Goal: Contribute content: Add original content to the website for others to see

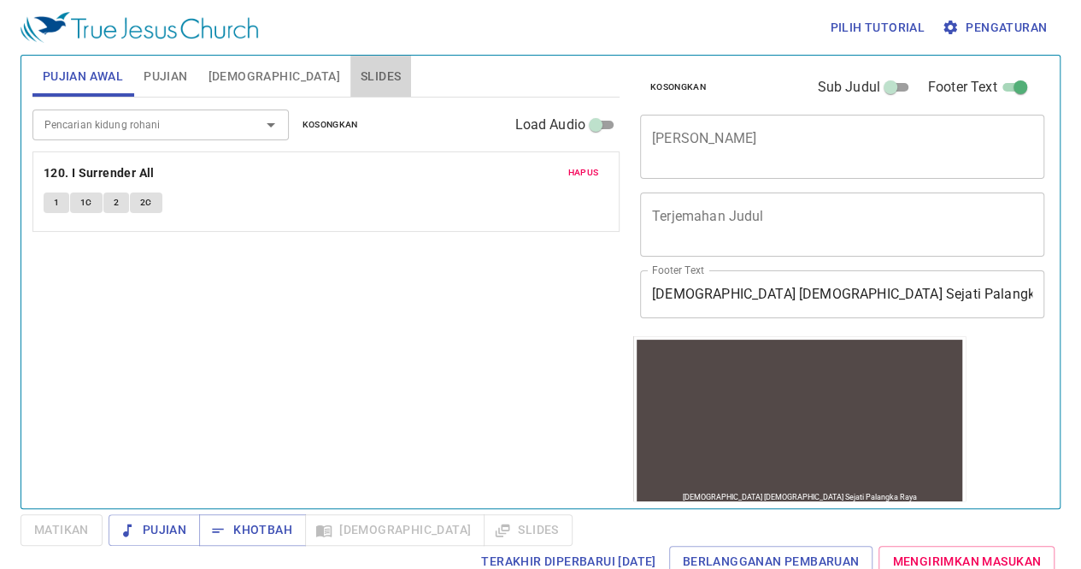
click at [361, 69] on span "Slides" at bounding box center [381, 76] width 40 height 21
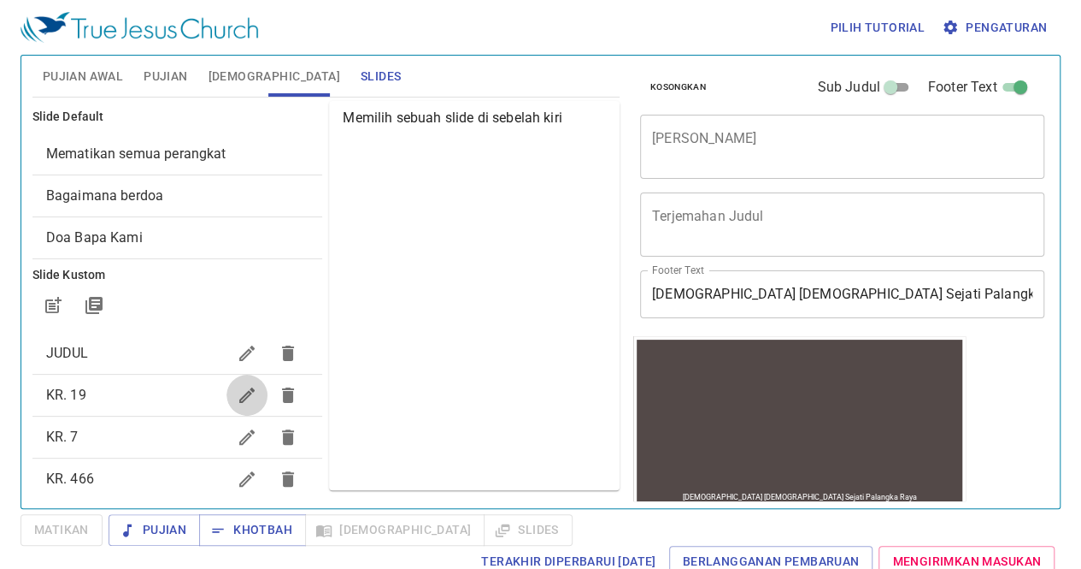
click at [237, 397] on icon "button" at bounding box center [247, 395] width 21 height 21
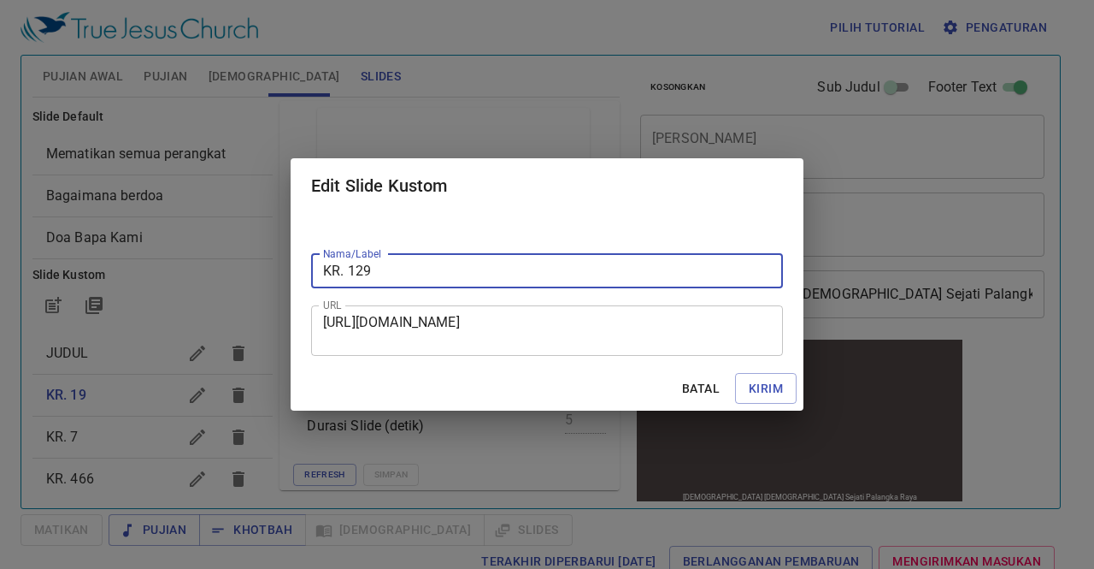
type input "KR. 129"
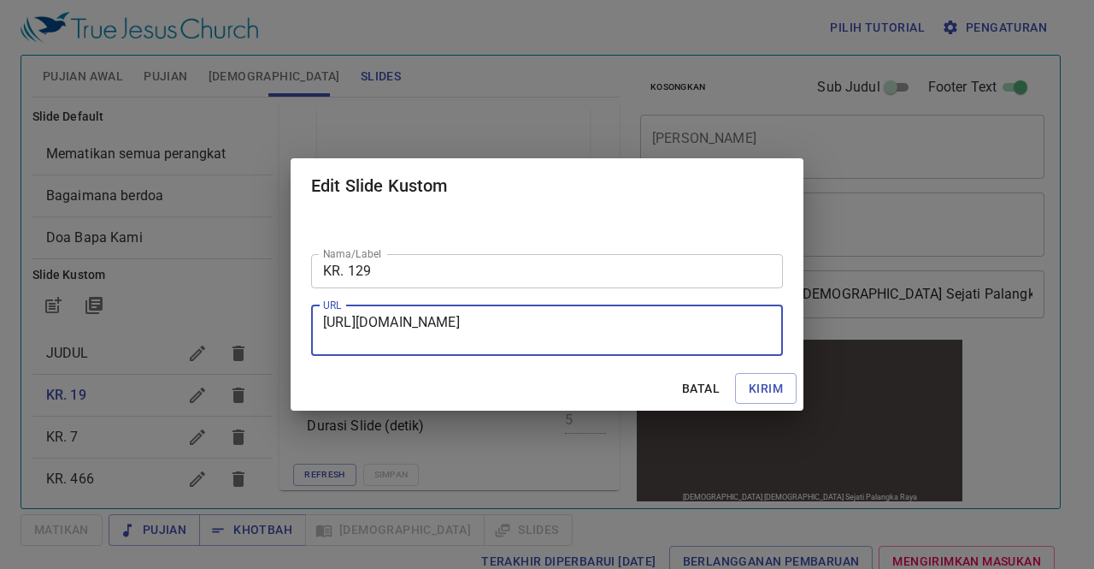
drag, startPoint x: 325, startPoint y: 319, endPoint x: 595, endPoint y: 337, distance: 270.7
click at [595, 337] on textarea "https://docs.google.com/presentation/d/1Y21Fa4EMjt_jDR3QCdGoPPpMQlueupr4/edit?s…" at bounding box center [547, 330] width 448 height 32
paste textarea "https://docs.google.com/presentation/d/1kDiYi8T5LunZXF7uDthPhmoyt3YclQtZ/edit?s…"
type textarea "https://docs.google.com/presentation/d/1kDiYi8T5LunZXF7uDthPhmoyt3YclQtZ/edit?s…"
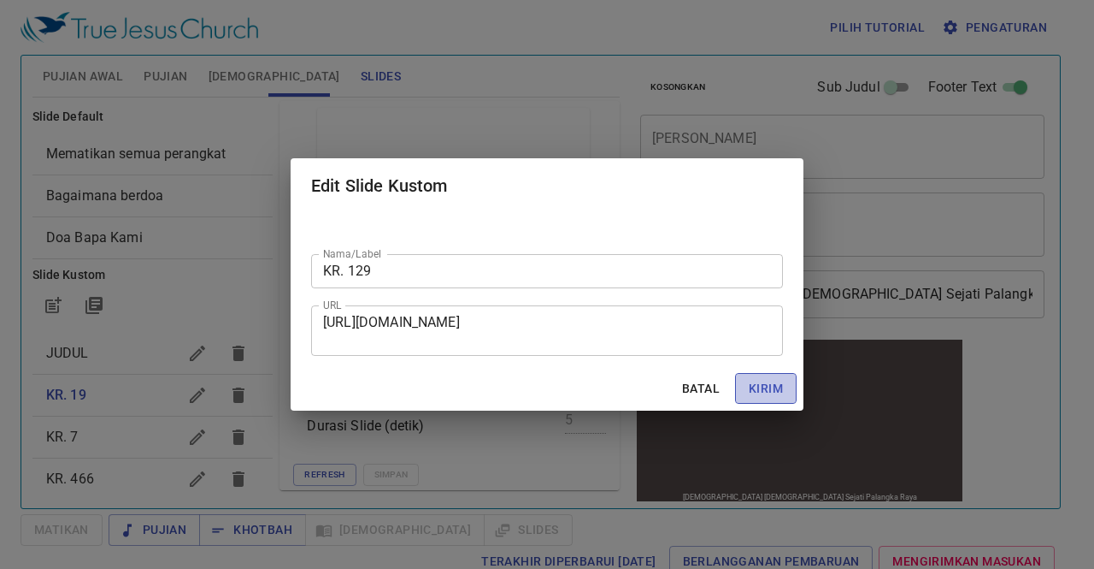
click at [757, 384] on span "Kirim" at bounding box center [766, 388] width 34 height 21
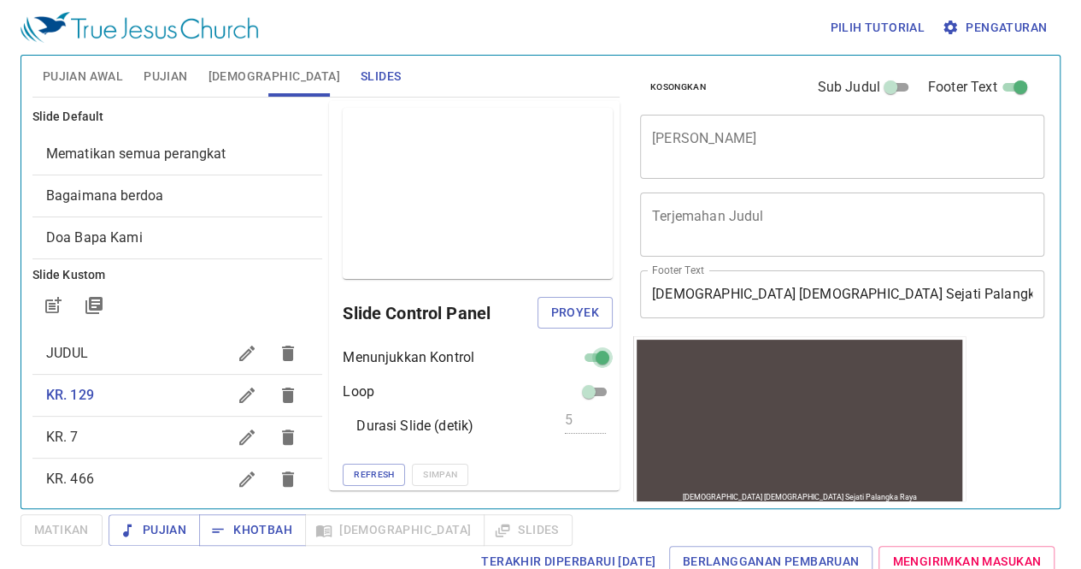
click at [576, 352] on input "checkbox" at bounding box center [603, 361] width 62 height 21
checkbox input "false"
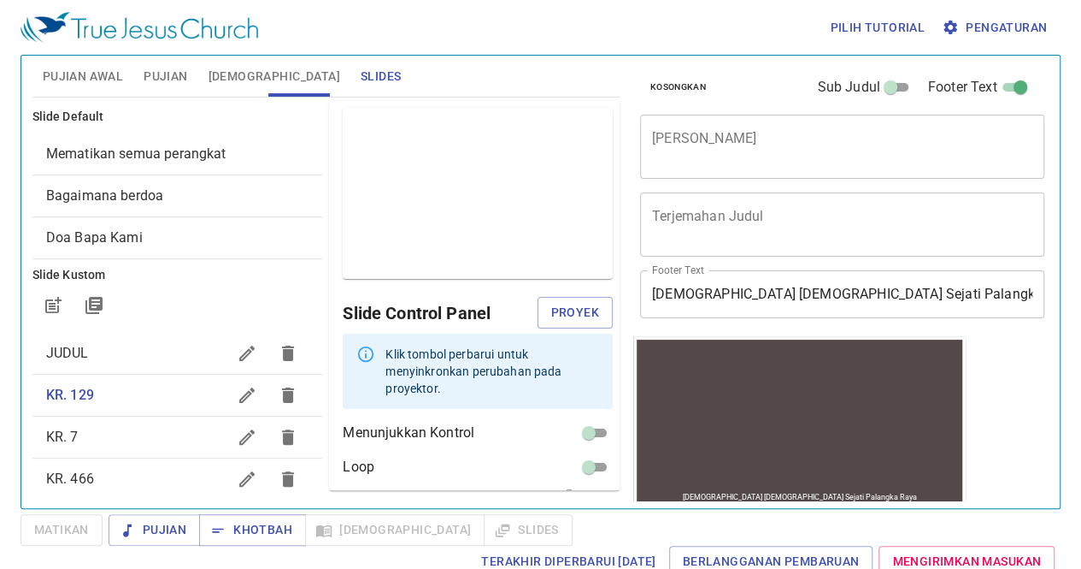
scroll to position [59, 0]
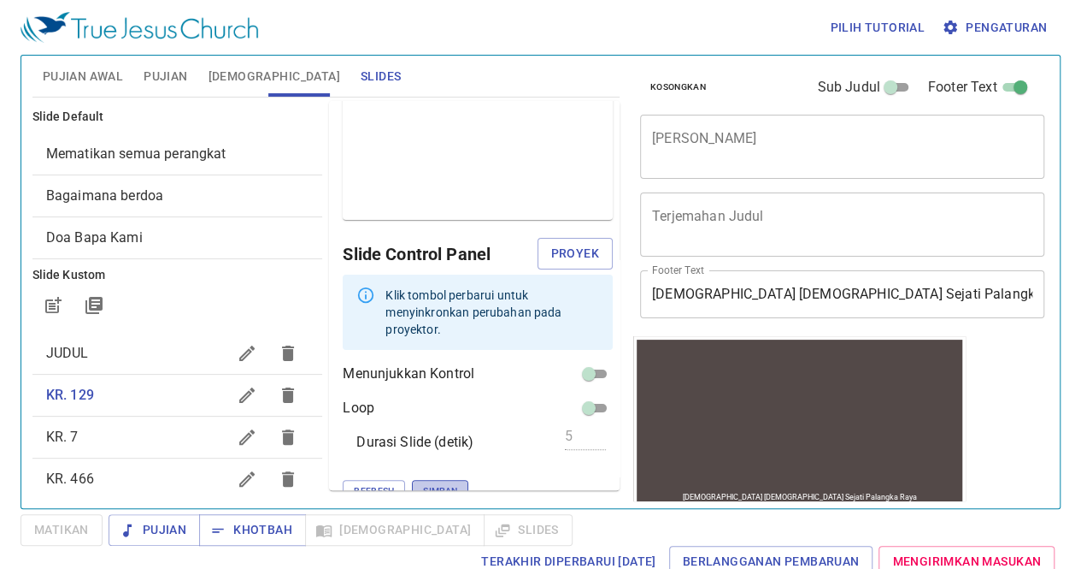
click at [423, 483] on span "Simpan" at bounding box center [440, 490] width 34 height 15
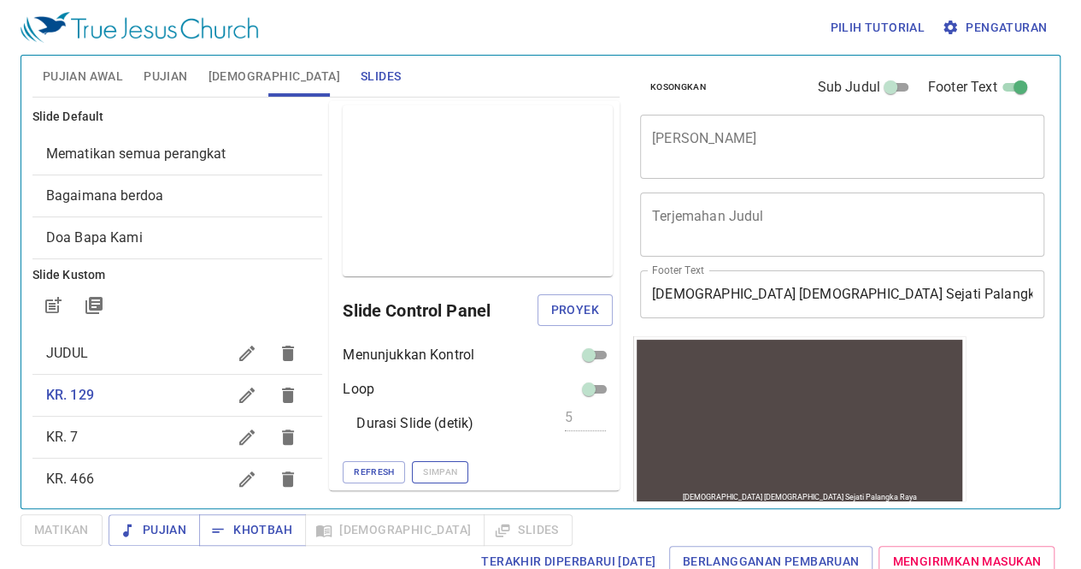
scroll to position [1, 0]
click at [239, 435] on icon "button" at bounding box center [246, 436] width 15 height 15
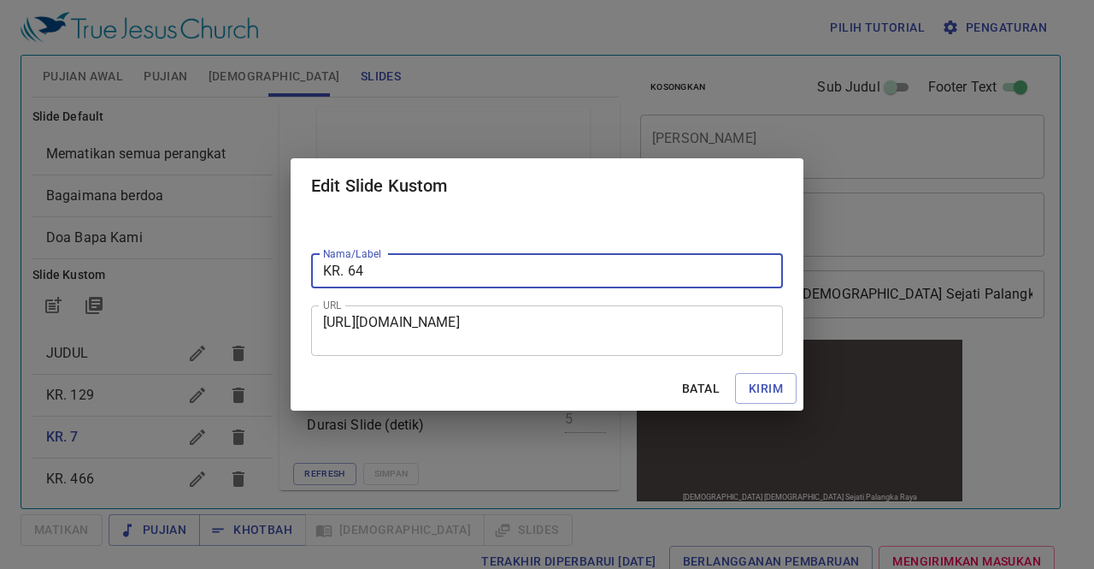
type input "KR. 64"
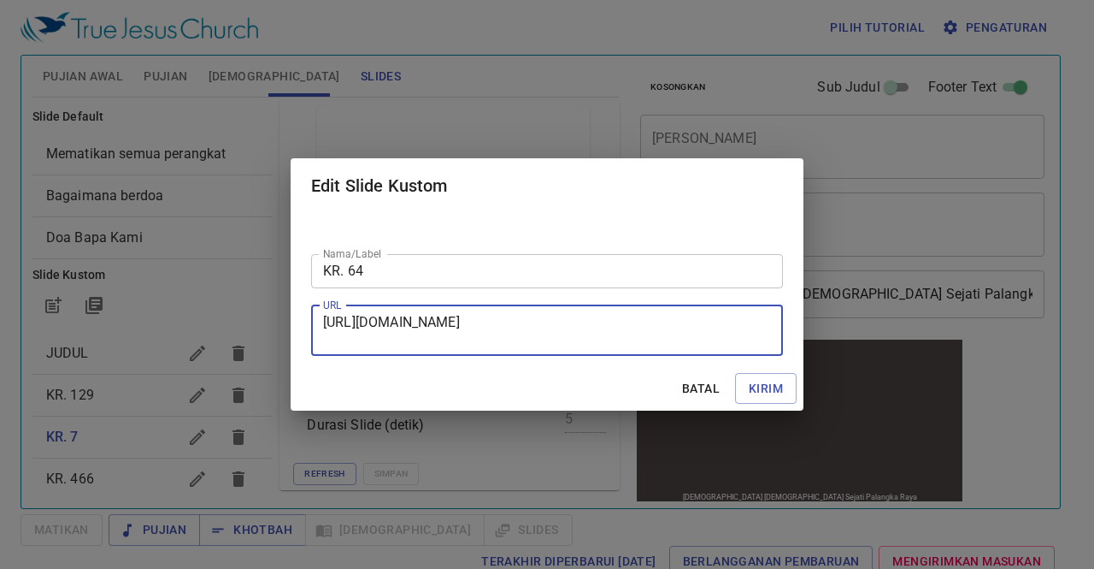
drag, startPoint x: 328, startPoint y: 322, endPoint x: 770, endPoint y: 347, distance: 442.7
click at [770, 347] on div "https://docs.google.com/presentation/d/1H-3Jdjrsc2Jjc6jPQuO2eBmUL2A3D1x-/edit?s…" at bounding box center [547, 330] width 472 height 50
type textarea "h"
type textarea "v"
paste textarea "https://docs.google.com/presentation/d/1BjutkRkuKT6GgRgzqvqmLyWUAD20SVx5/edit?s…"
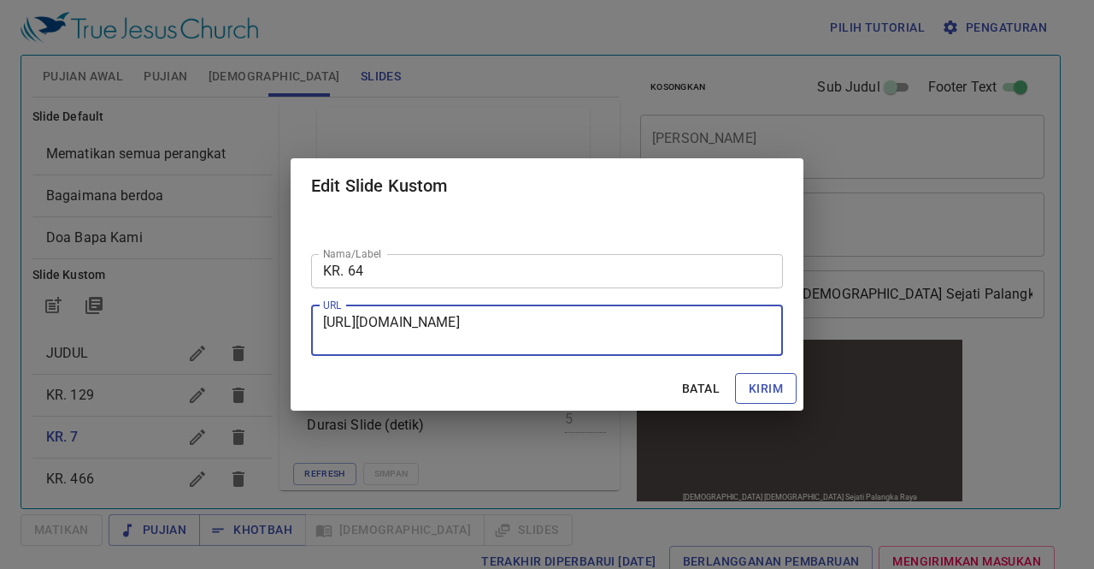
type textarea "https://docs.google.com/presentation/d/1BjutkRkuKT6GgRgzqvqmLyWUAD20SVx5/edit?s…"
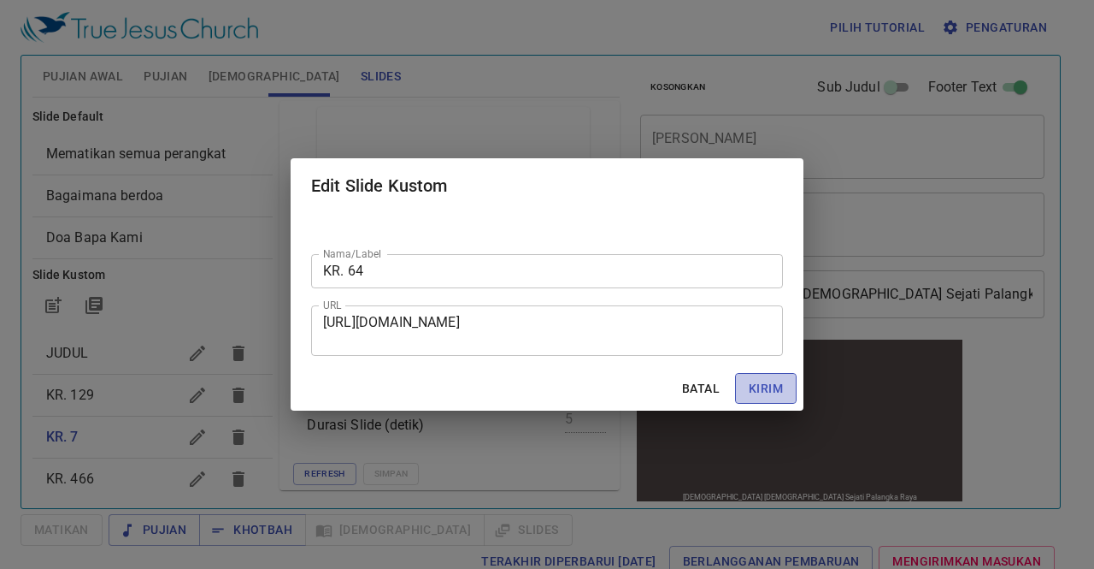
click at [776, 383] on span "Kirim" at bounding box center [766, 388] width 34 height 21
checkbox input "true"
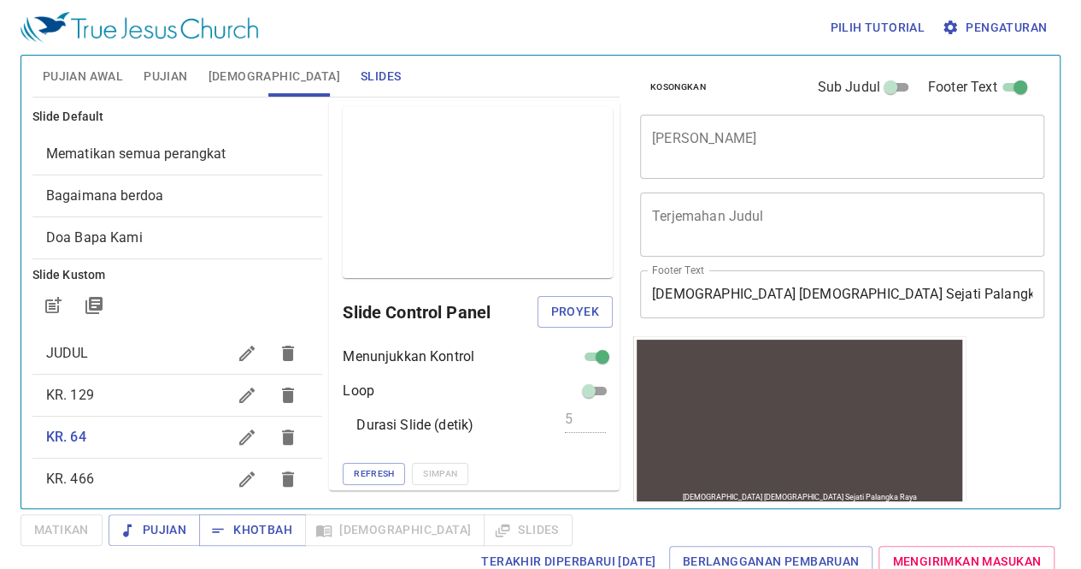
scroll to position [0, 0]
click at [581, 355] on input "checkbox" at bounding box center [603, 361] width 62 height 21
checkbox input "false"
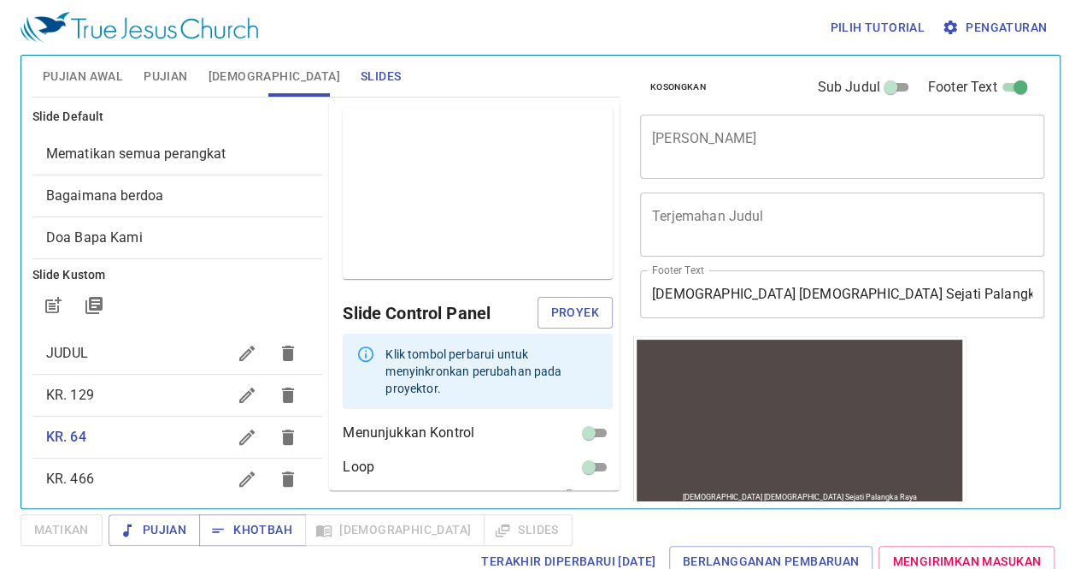
scroll to position [59, 0]
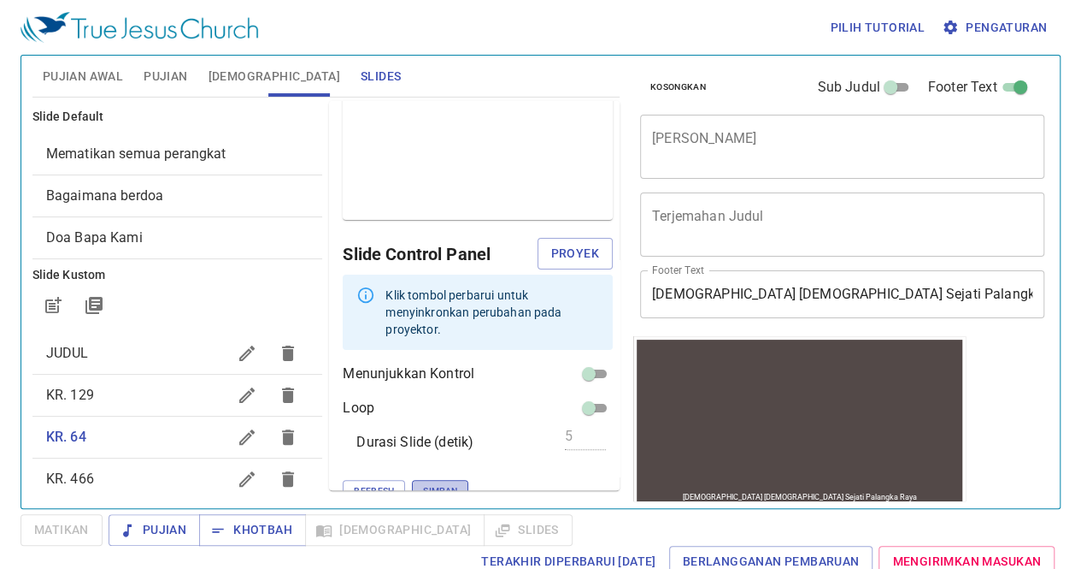
click at [423, 483] on span "Simpan" at bounding box center [440, 490] width 34 height 15
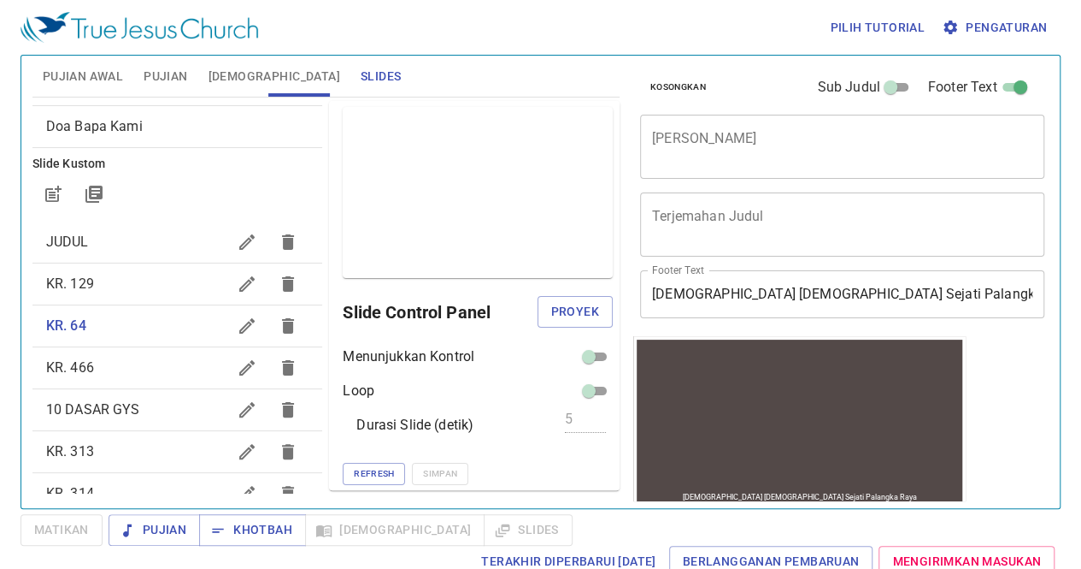
scroll to position [112, 0]
click at [227, 368] on button "button" at bounding box center [247, 366] width 41 height 41
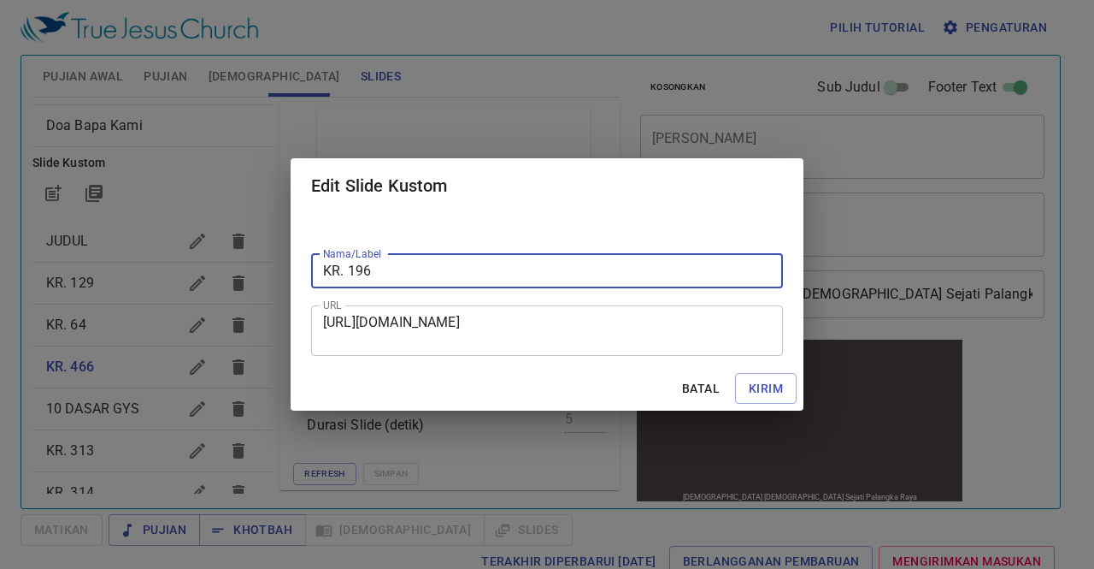
type input "KR. 196"
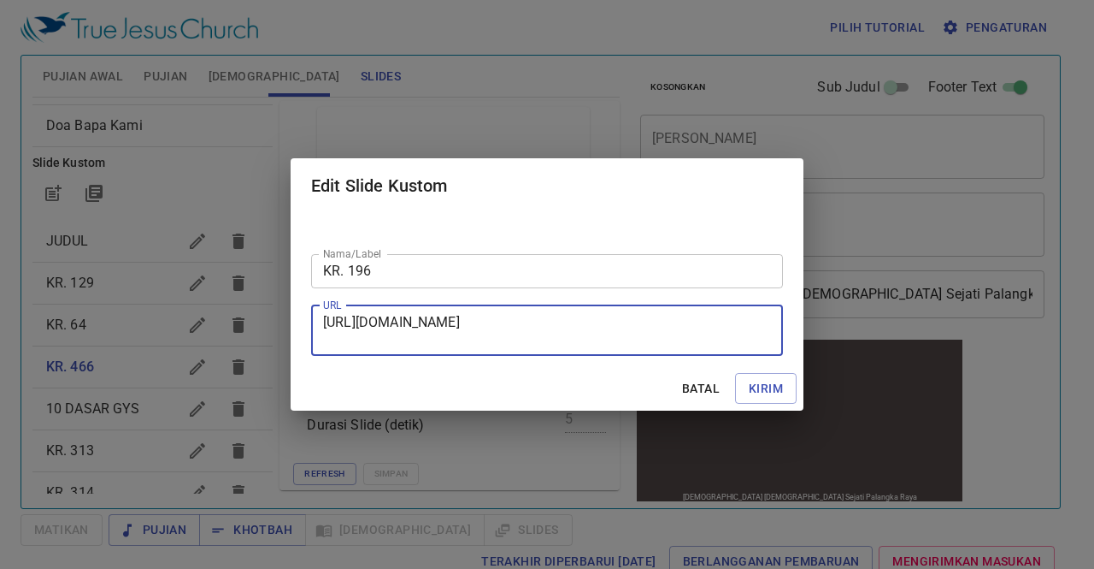
drag, startPoint x: 323, startPoint y: 321, endPoint x: 572, endPoint y: 346, distance: 250.1
click at [572, 346] on textarea "https://docs.google.com/presentation/d/1O3wcKGSutNUHI72SCfLRqEnCNUJy51ZZ/edit?s…" at bounding box center [547, 330] width 448 height 32
type textarea "1"
paste textarea "https://docs.google.com/presentation/d/17nIpPzClg4YGNYw7HCEHqxBioh5WNm8_/edit?s…"
type textarea "https://docs.google.com/presentation/d/17nIpPzClg4YGNYw7HCEHqxBioh5WNm8_/edit?s…"
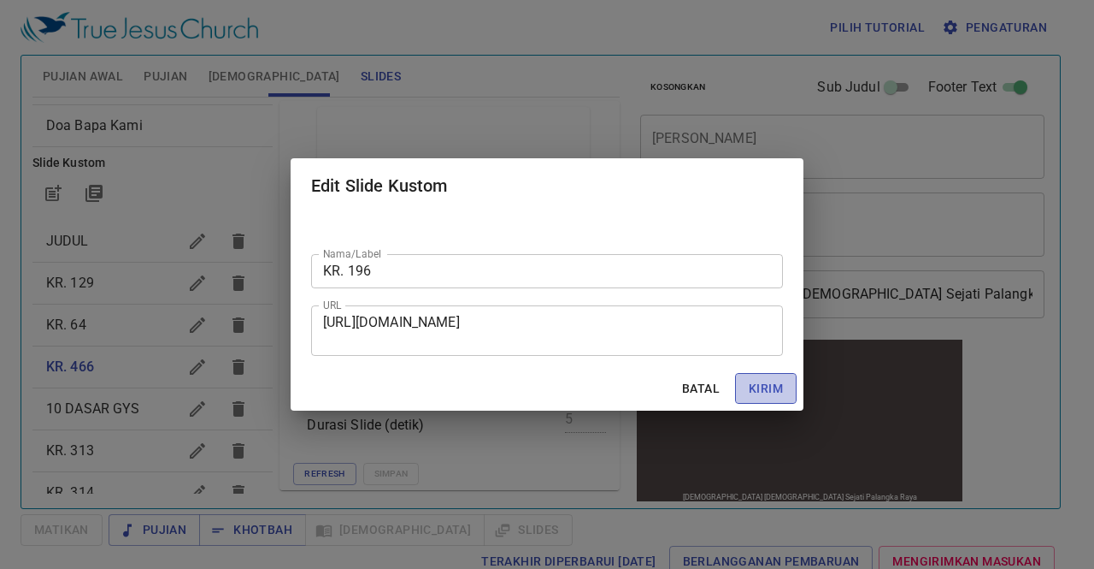
click at [765, 392] on span "Kirim" at bounding box center [766, 388] width 34 height 21
checkbox input "true"
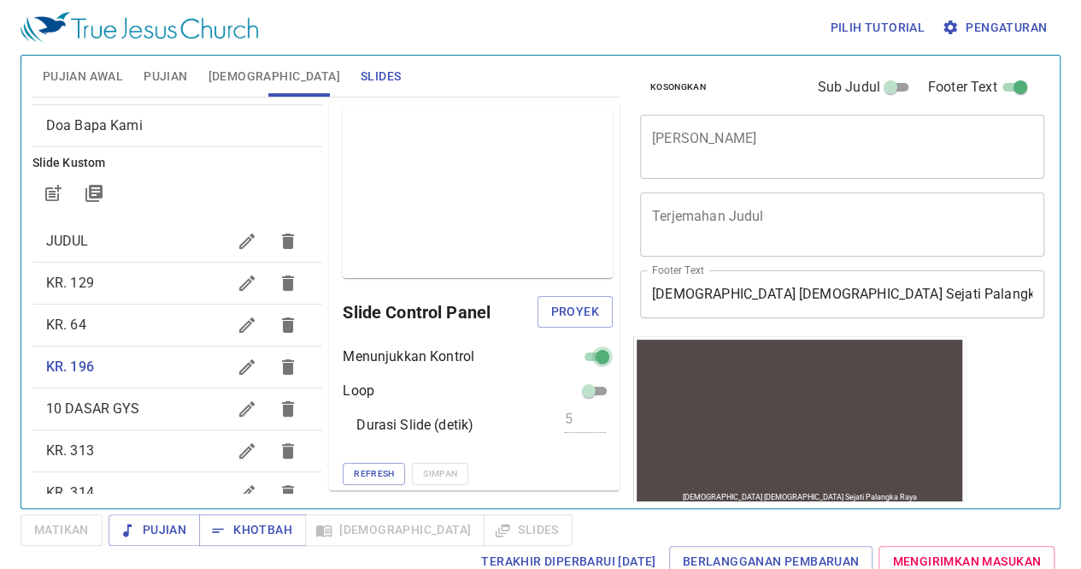
click at [578, 356] on input "checkbox" at bounding box center [603, 360] width 62 height 21
checkbox input "false"
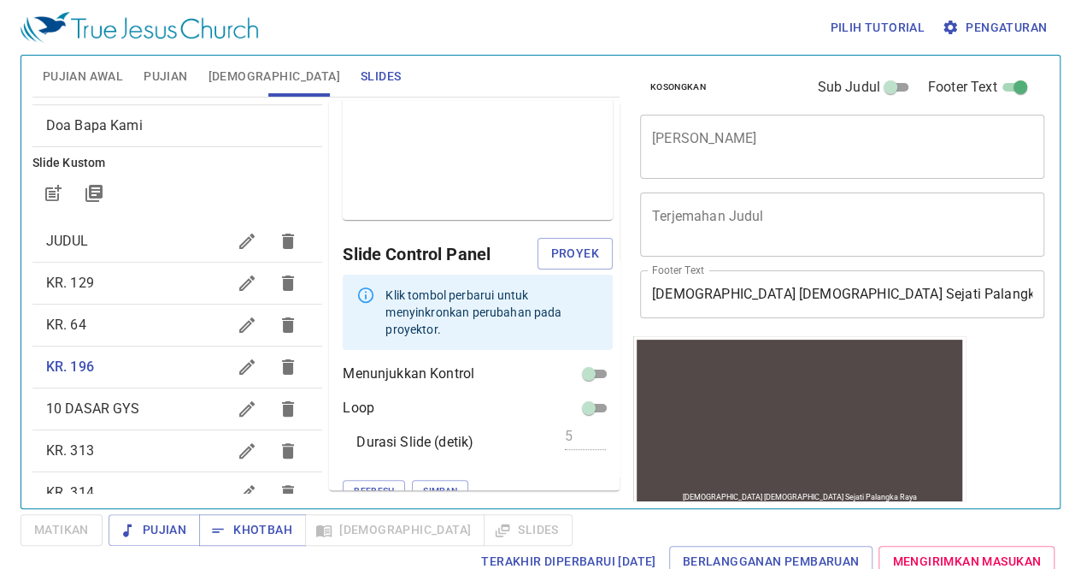
scroll to position [59, 0]
click at [412, 480] on button "Simpan" at bounding box center [440, 491] width 56 height 22
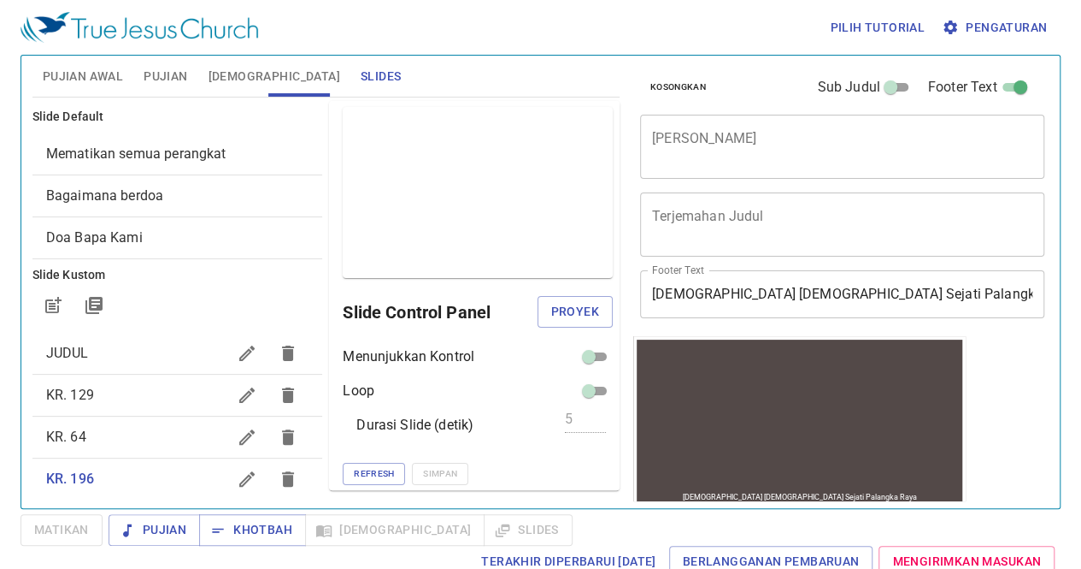
scroll to position [149, 0]
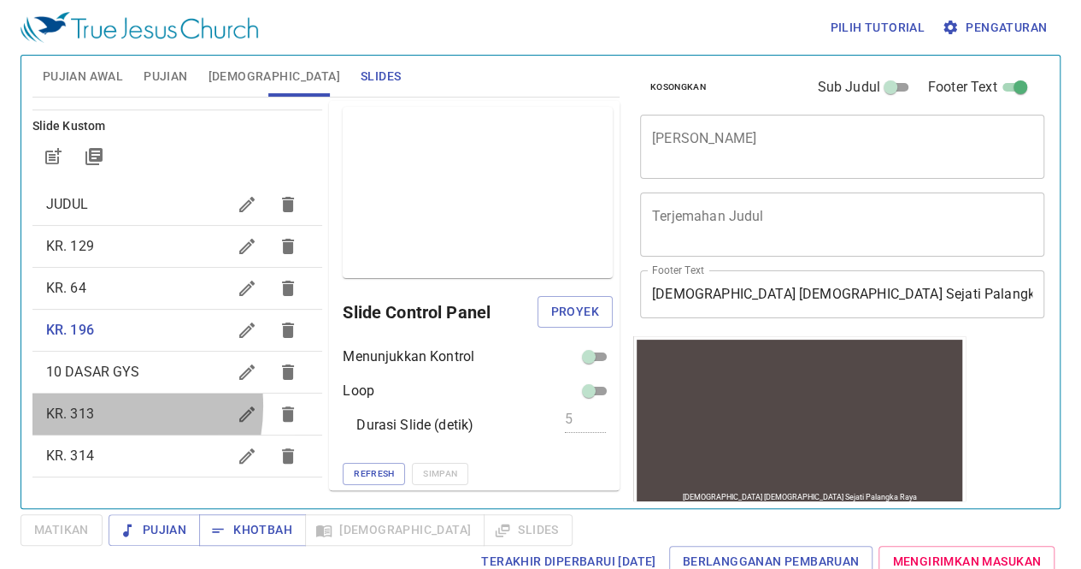
click at [85, 405] on span "KR. 313" at bounding box center [70, 413] width 48 height 16
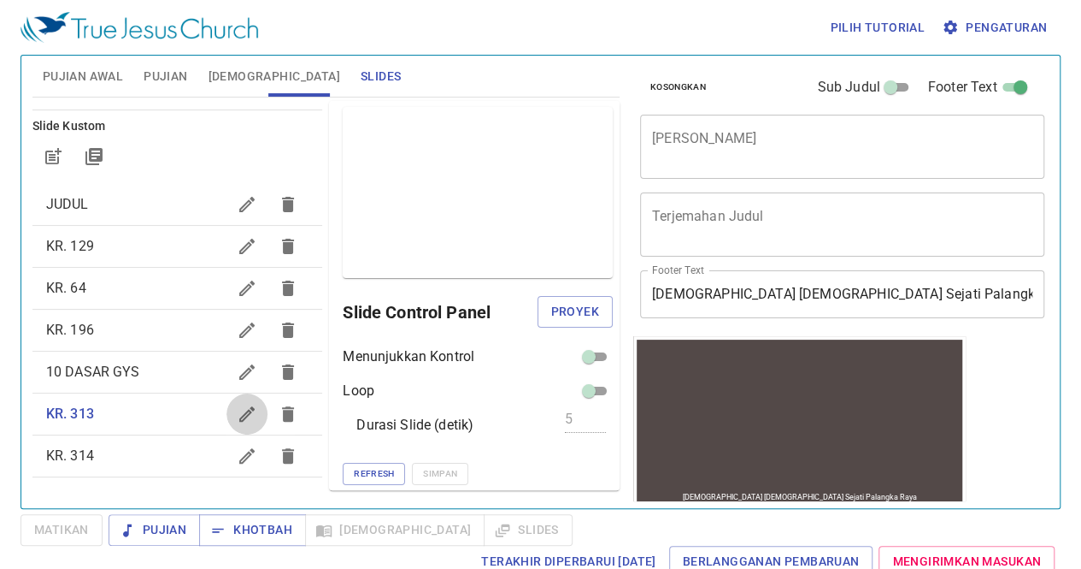
click at [237, 420] on icon "button" at bounding box center [247, 414] width 21 height 21
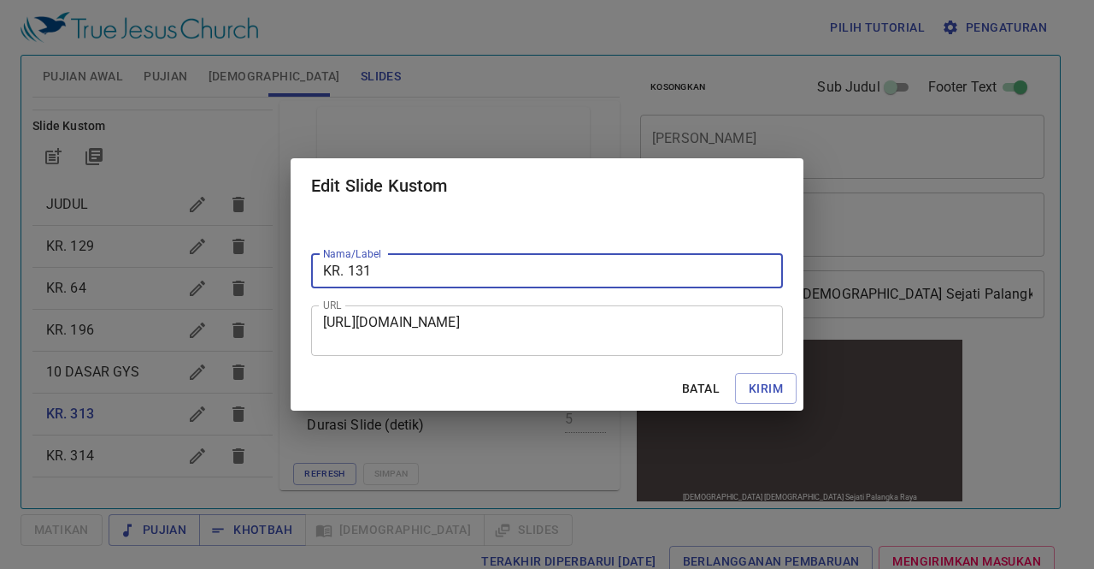
type input "KR. 131"
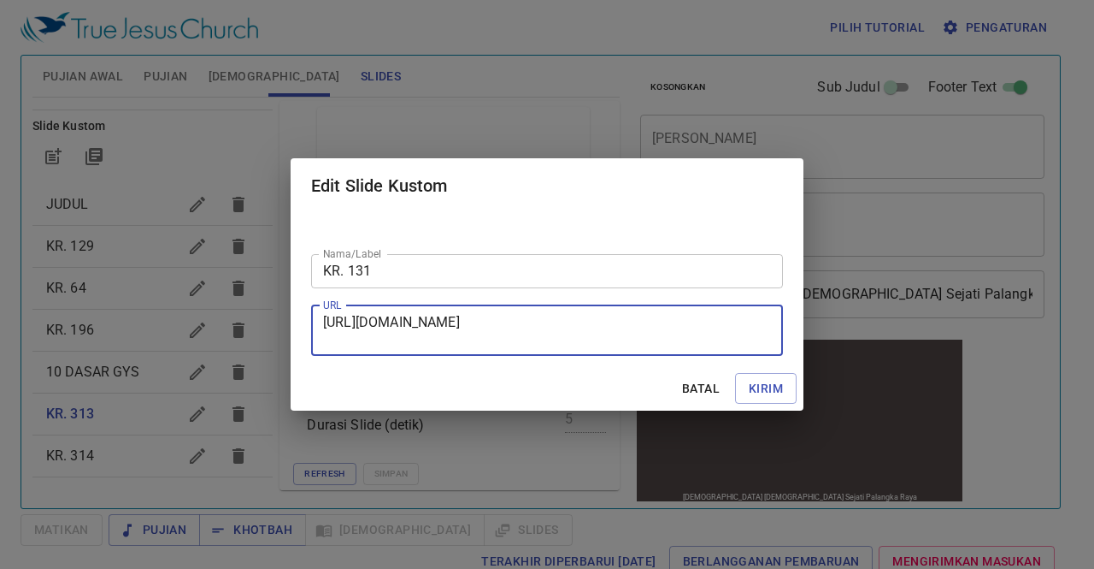
drag, startPoint x: 323, startPoint y: 321, endPoint x: 604, endPoint y: 341, distance: 281.2
click at [604, 341] on textarea "https://docs.google.com/presentation/d/1pCvLnyu_0CCAEdXWUGxwuXPLeM2USubc/edit?s…" at bounding box center [547, 330] width 448 height 32
paste textarea "https://docs.google.com/presentation/d/1_Q_Ke3kzMqgHfJJ6iqtt275GPKwEaWfG/edit?s…"
type textarea "https://docs.google.com/presentation/d/1_Q_Ke3kzMqgHfJJ6iqtt275GPKwEaWfG/edit?s…"
click at [758, 392] on span "Kirim" at bounding box center [766, 388] width 34 height 21
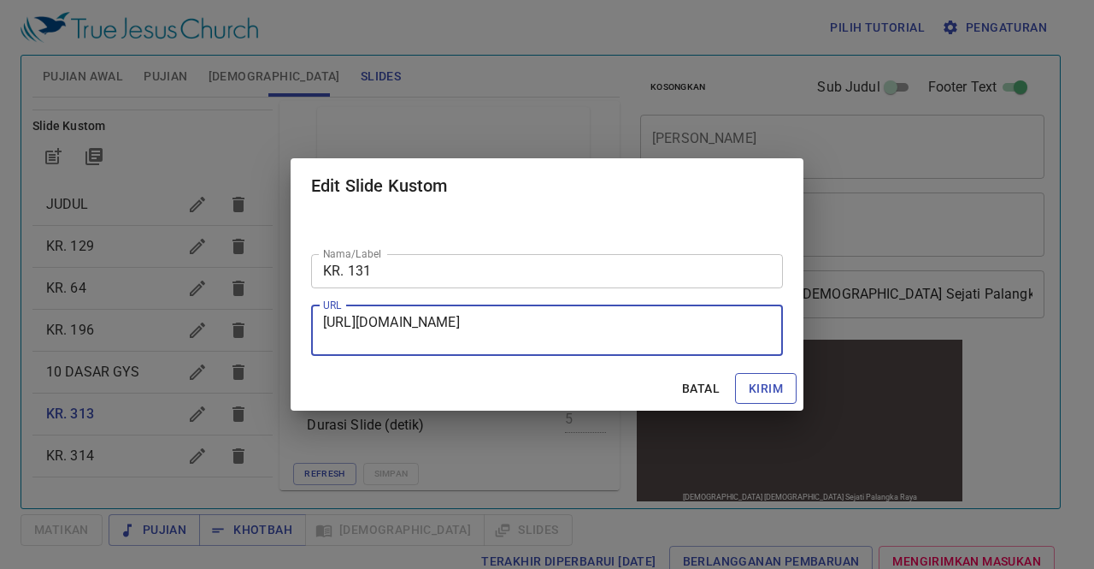
checkbox input "true"
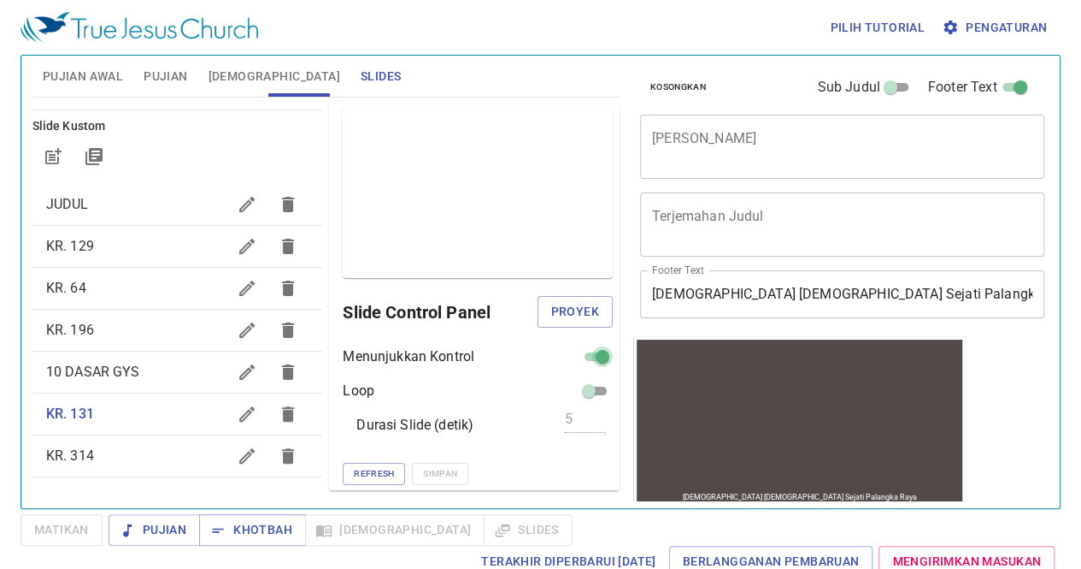
click at [580, 356] on input "checkbox" at bounding box center [603, 360] width 62 height 21
checkbox input "false"
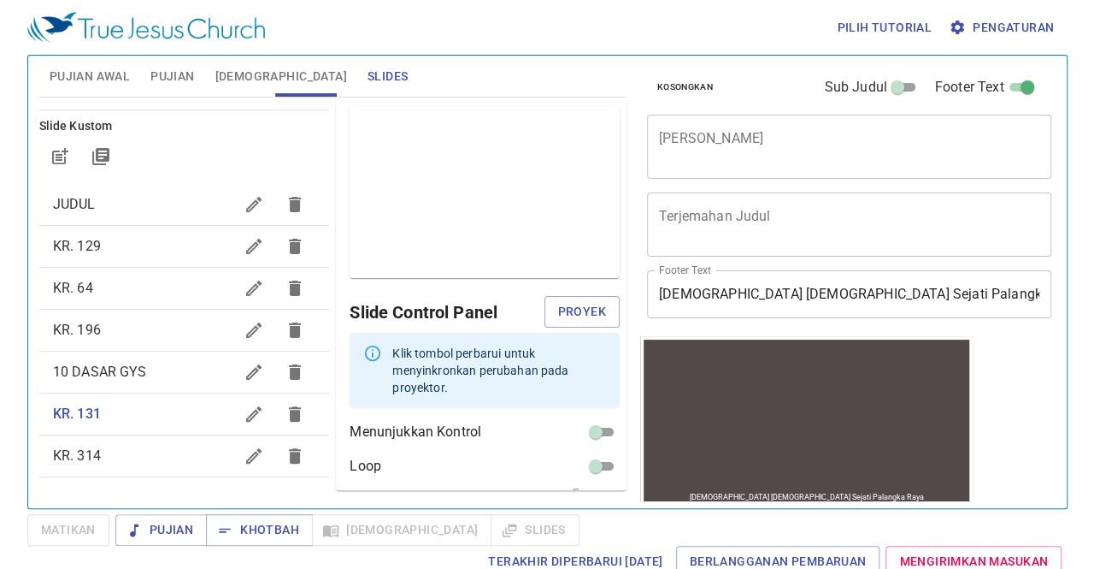
scroll to position [59, 0]
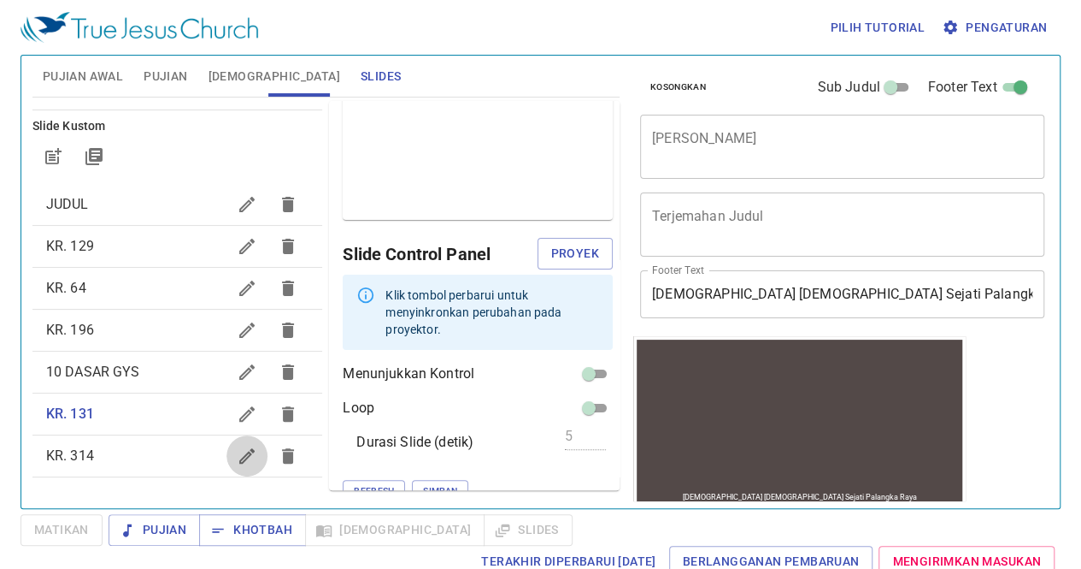
click at [237, 464] on icon "button" at bounding box center [247, 455] width 21 height 21
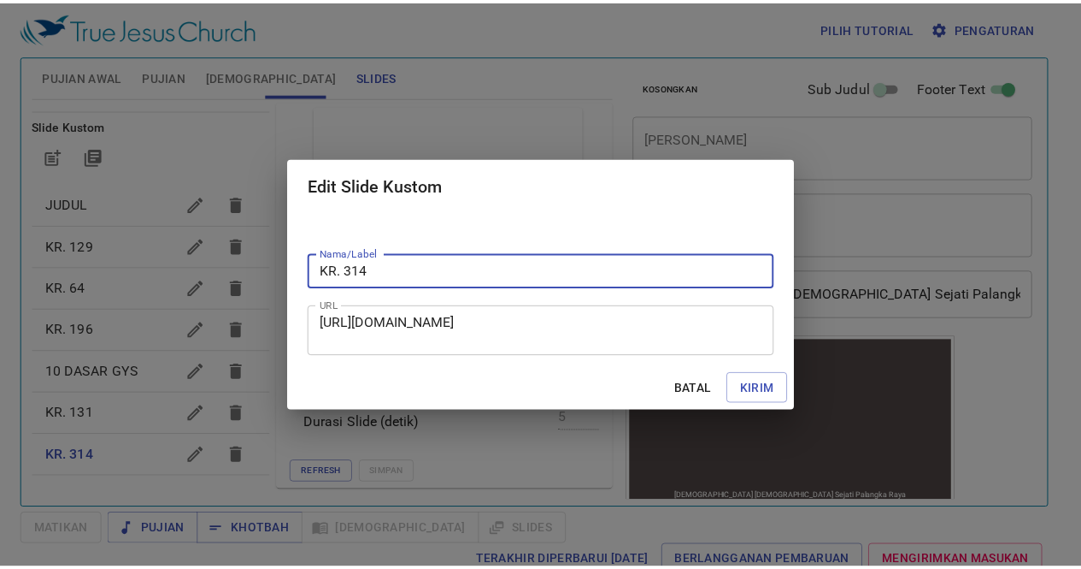
scroll to position [1, 0]
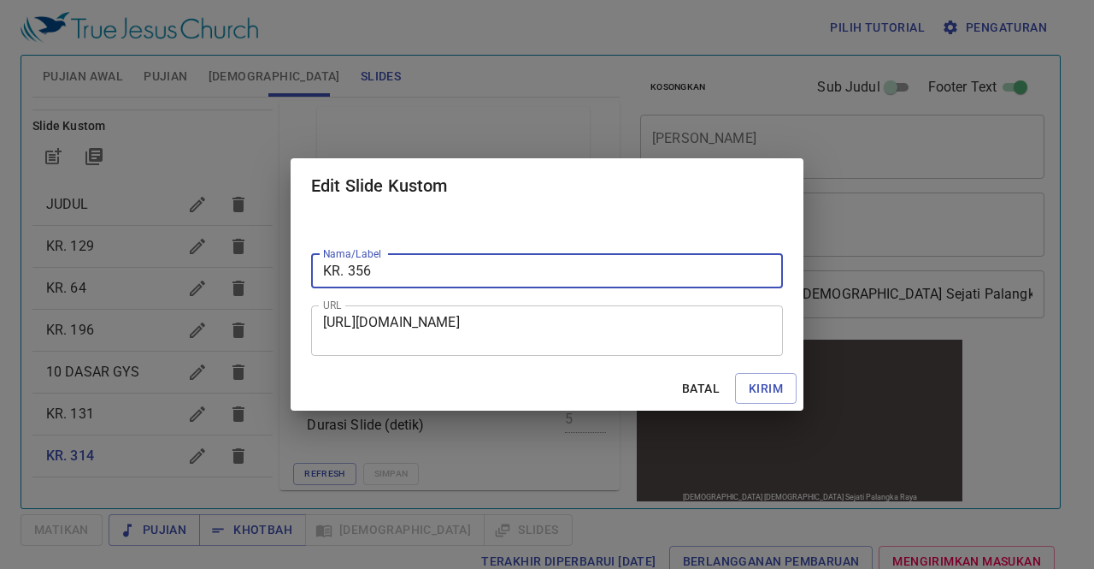
type input "KR. 356"
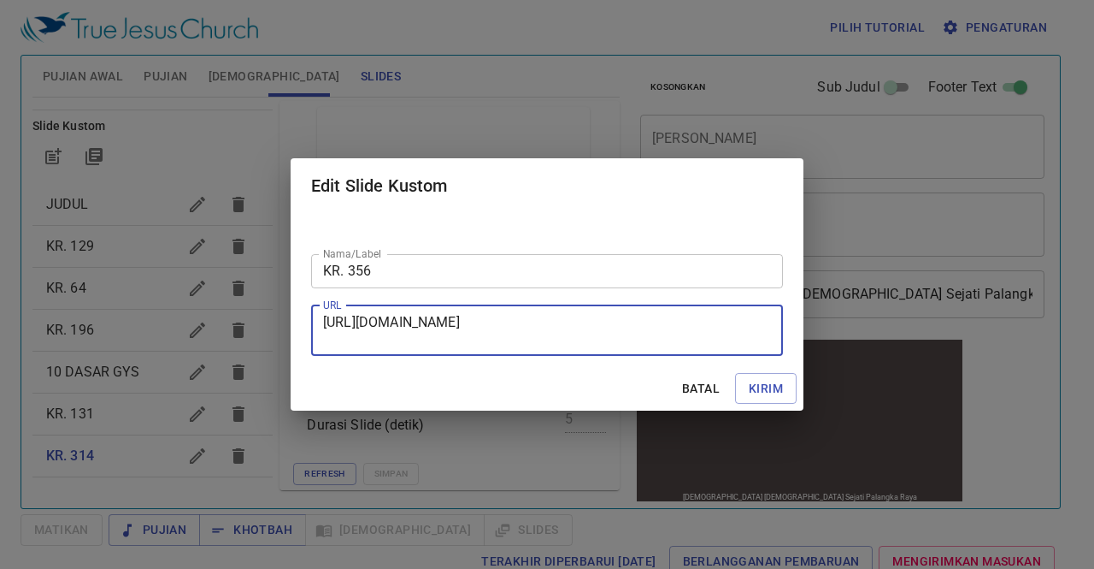
drag, startPoint x: 327, startPoint y: 318, endPoint x: 599, endPoint y: 341, distance: 273.7
click at [599, 341] on textarea "https://docs.google.com/presentation/d/1vPX1YuTYQ6ly4VaMIevm2onCzi32DIR1/edit?s…" at bounding box center [547, 330] width 448 height 32
paste textarea "https://docs.google.com/presentation/d/14hAJH44W6kp-tOHi1mZS_NHKZ1QD6pku/edit?s…"
type textarea "https://docs.google.com/presentation/d/14hAJH44W6kp-tOHi1mZS_NHKZ1QD6pku/edit?s…"
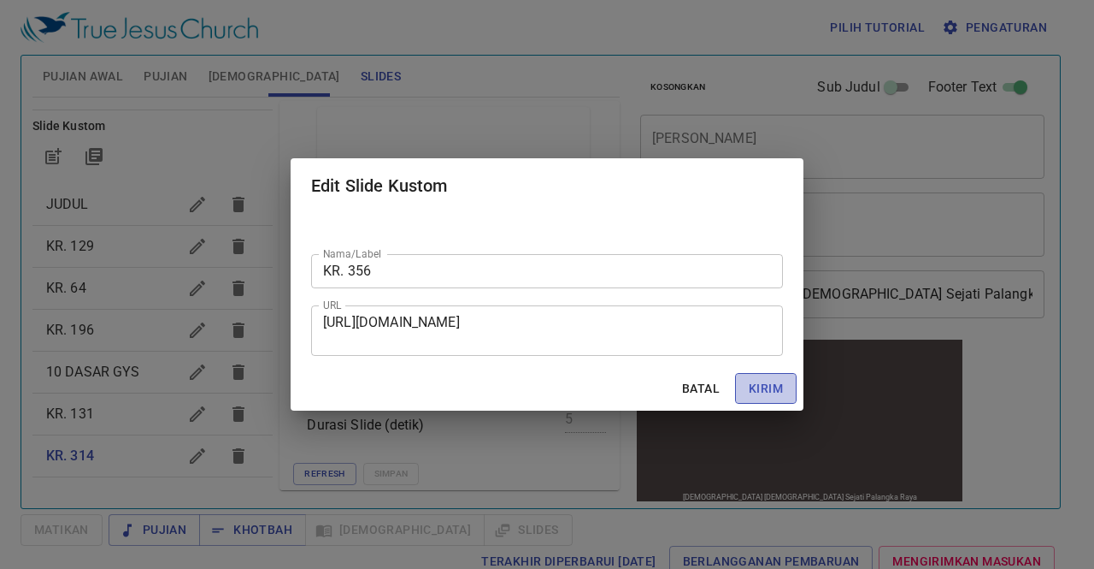
click at [766, 382] on span "Kirim" at bounding box center [766, 388] width 34 height 21
checkbox input "true"
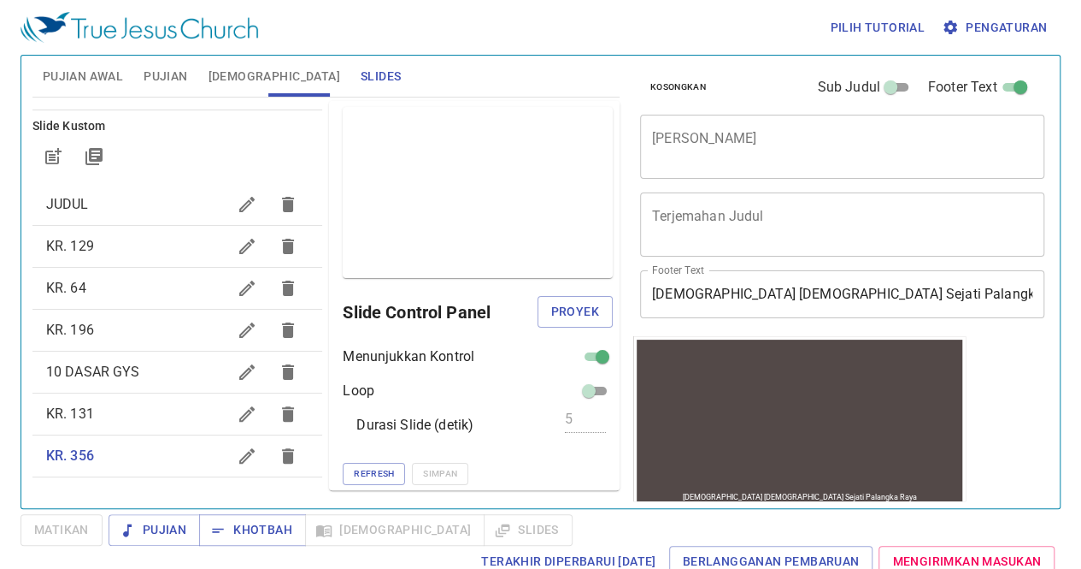
click at [592, 354] on input "checkbox" at bounding box center [603, 360] width 62 height 21
checkbox input "false"
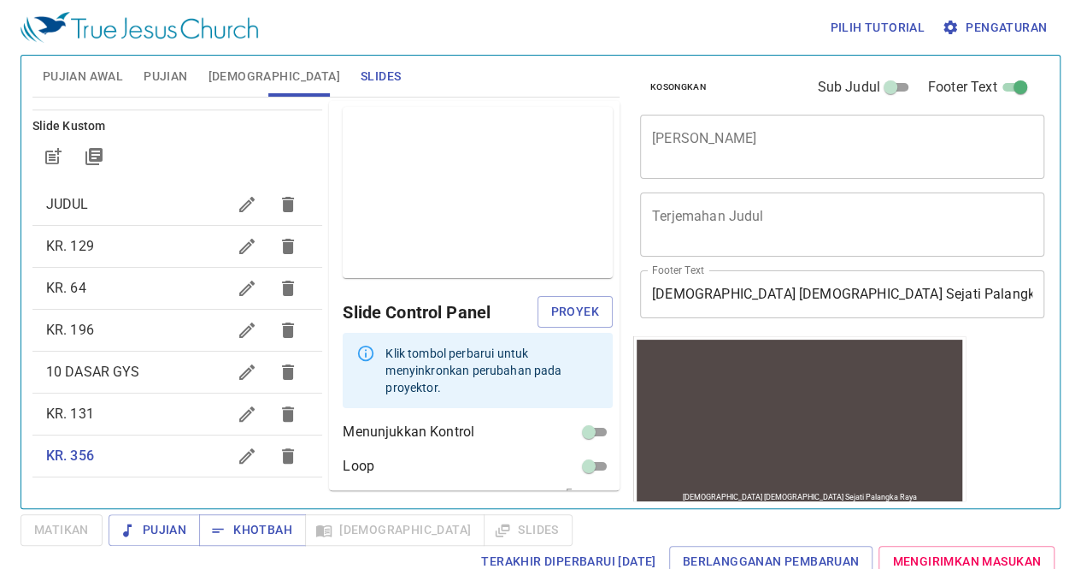
scroll to position [59, 0]
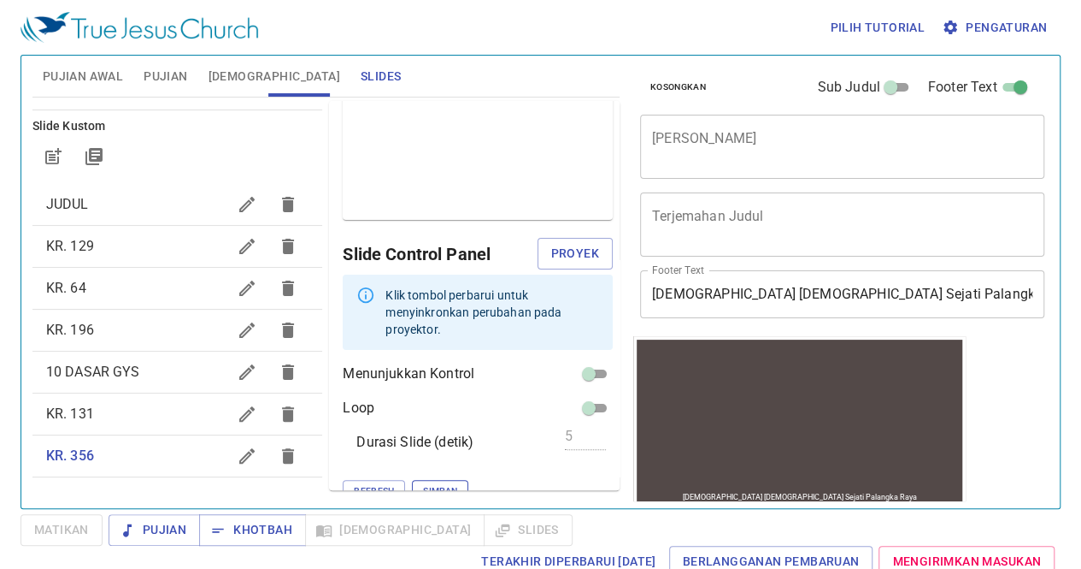
click at [423, 483] on span "Simpan" at bounding box center [440, 490] width 34 height 15
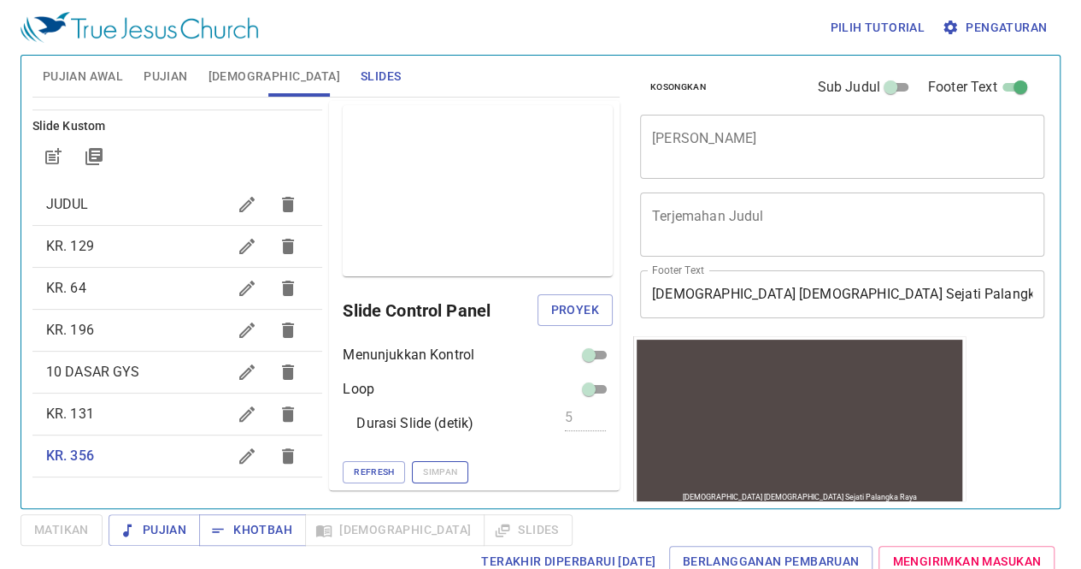
scroll to position [1, 0]
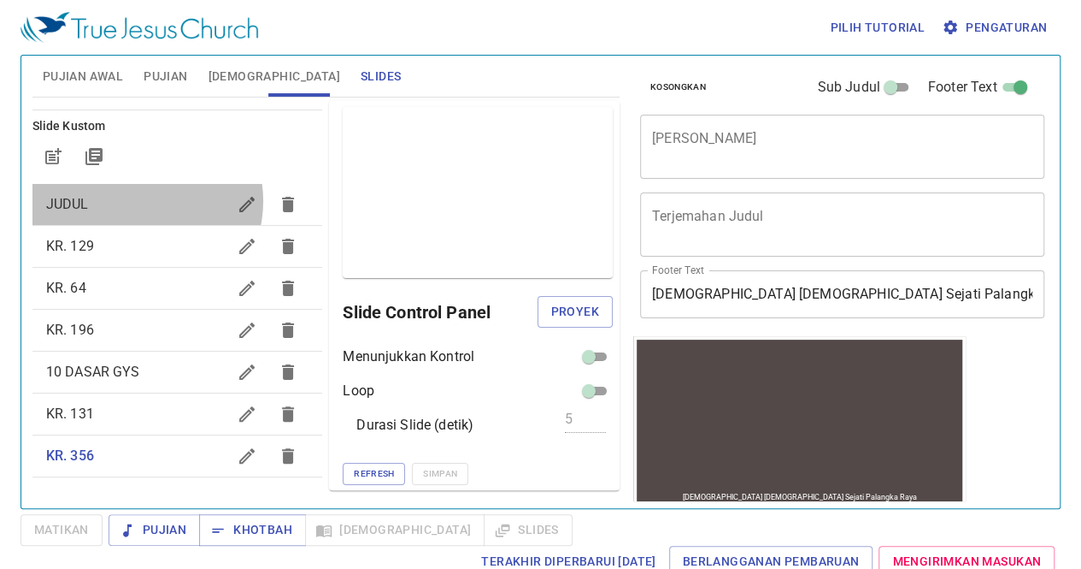
click at [140, 200] on span "JUDUL" at bounding box center [136, 204] width 181 height 21
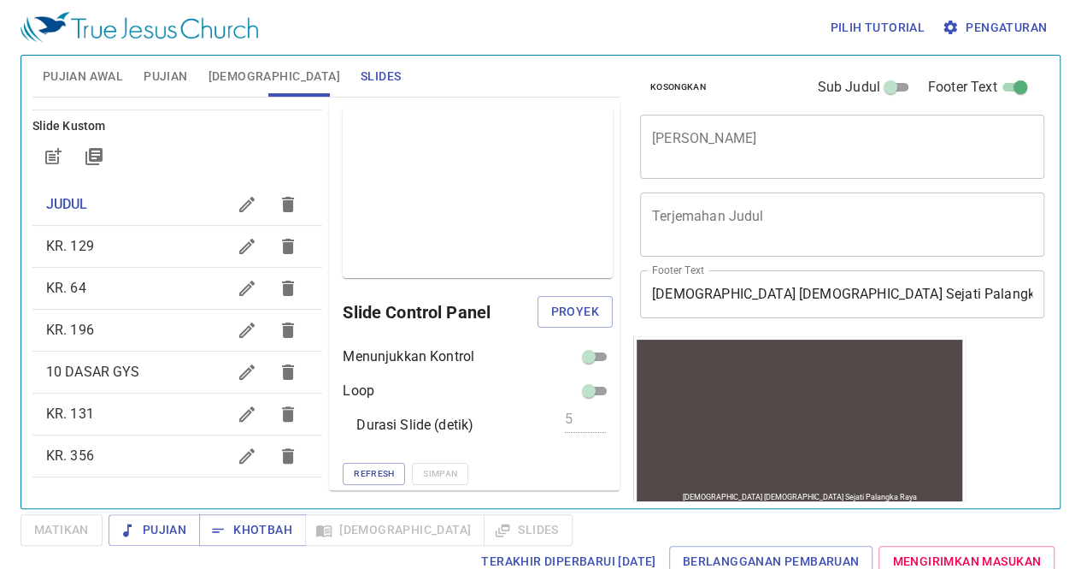
click at [687, 523] on div "Matikan Pujian Khotbah Alkitab Slides Terakhir Diperbarui 22/9/2025 Berlanggana…" at bounding box center [541, 545] width 1040 height 62
click at [563, 314] on span "Proyek" at bounding box center [575, 311] width 48 height 21
